Goal: Task Accomplishment & Management: Manage account settings

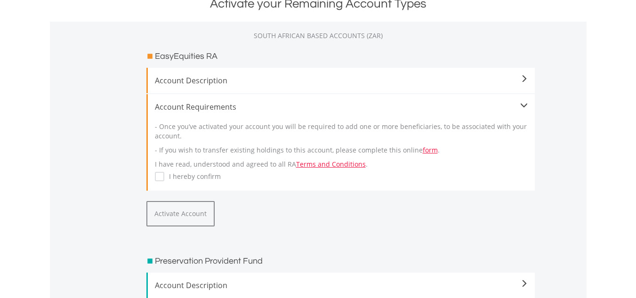
scroll to position [188, 0]
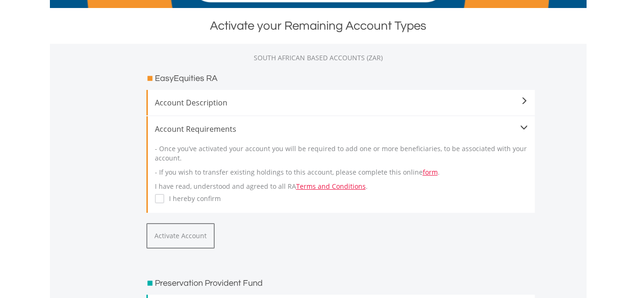
click at [165, 193] on div "I hereby confirm" at bounding box center [341, 198] width 373 height 10
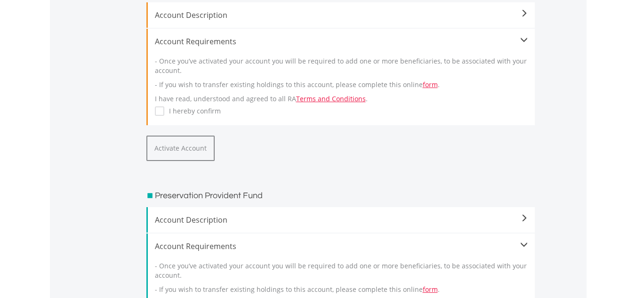
scroll to position [282, 0]
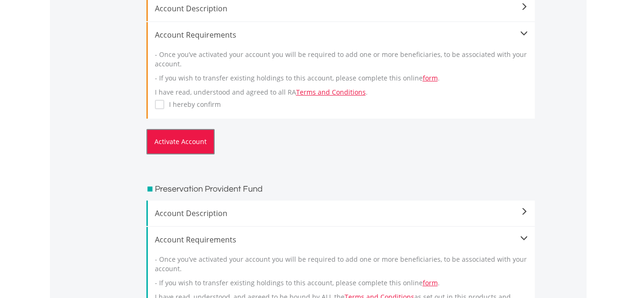
click at [193, 145] on button "Activate Account" at bounding box center [180, 141] width 68 height 25
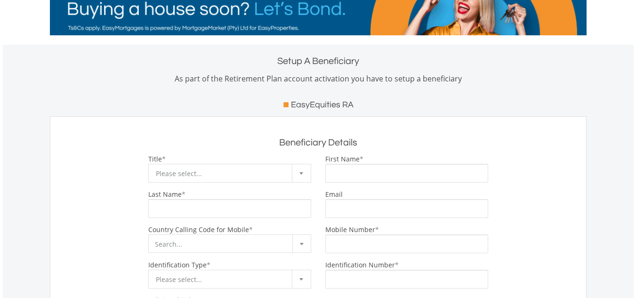
scroll to position [94, 0]
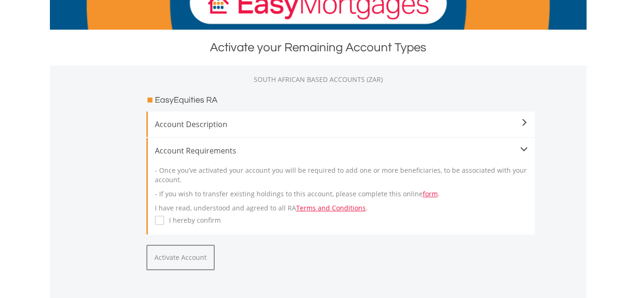
scroll to position [188, 0]
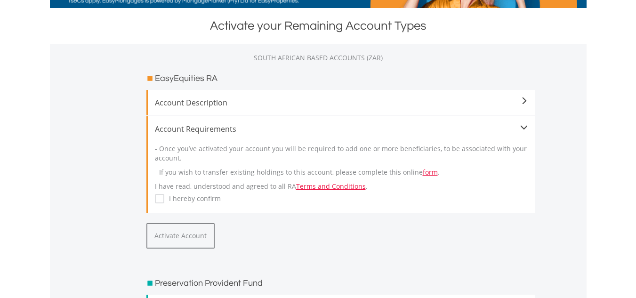
drag, startPoint x: 162, startPoint y: 197, endPoint x: 172, endPoint y: 202, distance: 11.6
click at [164, 197] on label "I hereby confirm" at bounding box center [192, 198] width 56 height 9
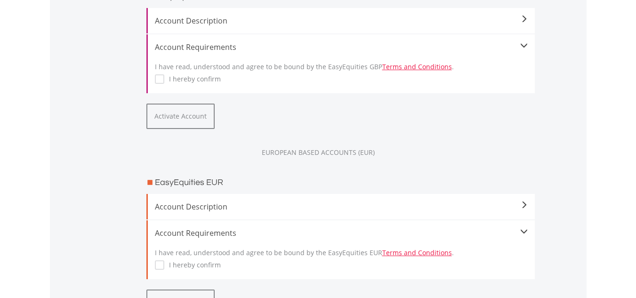
scroll to position [1130, 0]
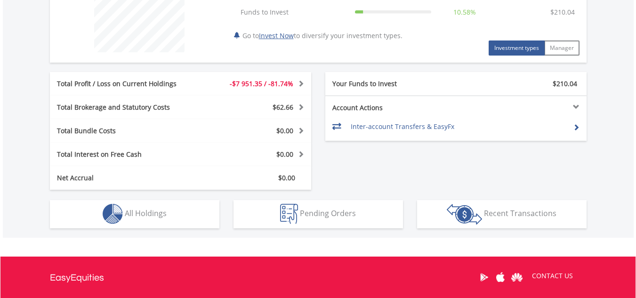
scroll to position [404, 0]
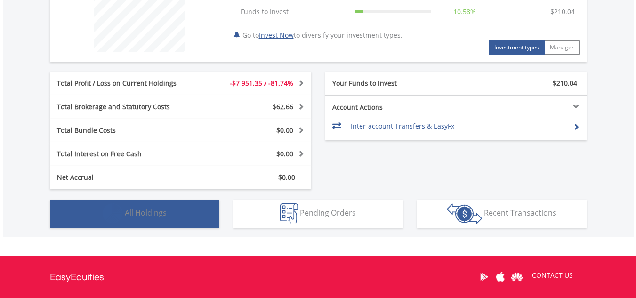
click at [142, 208] on span "All Holdings" at bounding box center [146, 213] width 42 height 10
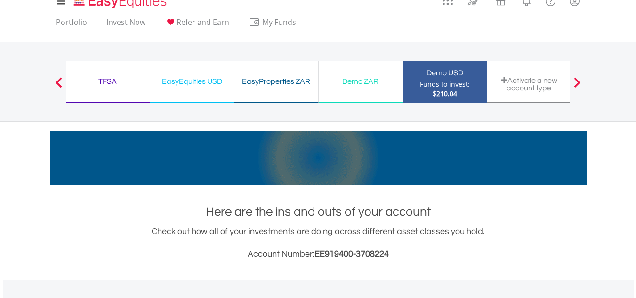
scroll to position [0, 0]
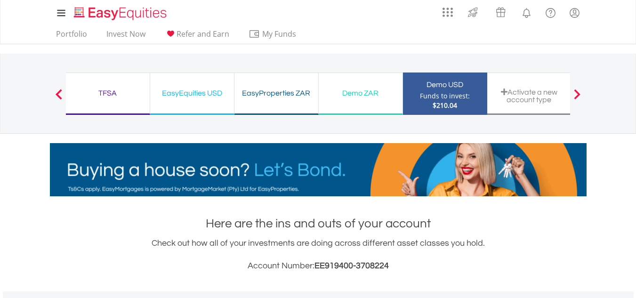
click at [61, 94] on button "Previous" at bounding box center [58, 98] width 19 height 9
